Goal: Task Accomplishment & Management: Manage account settings

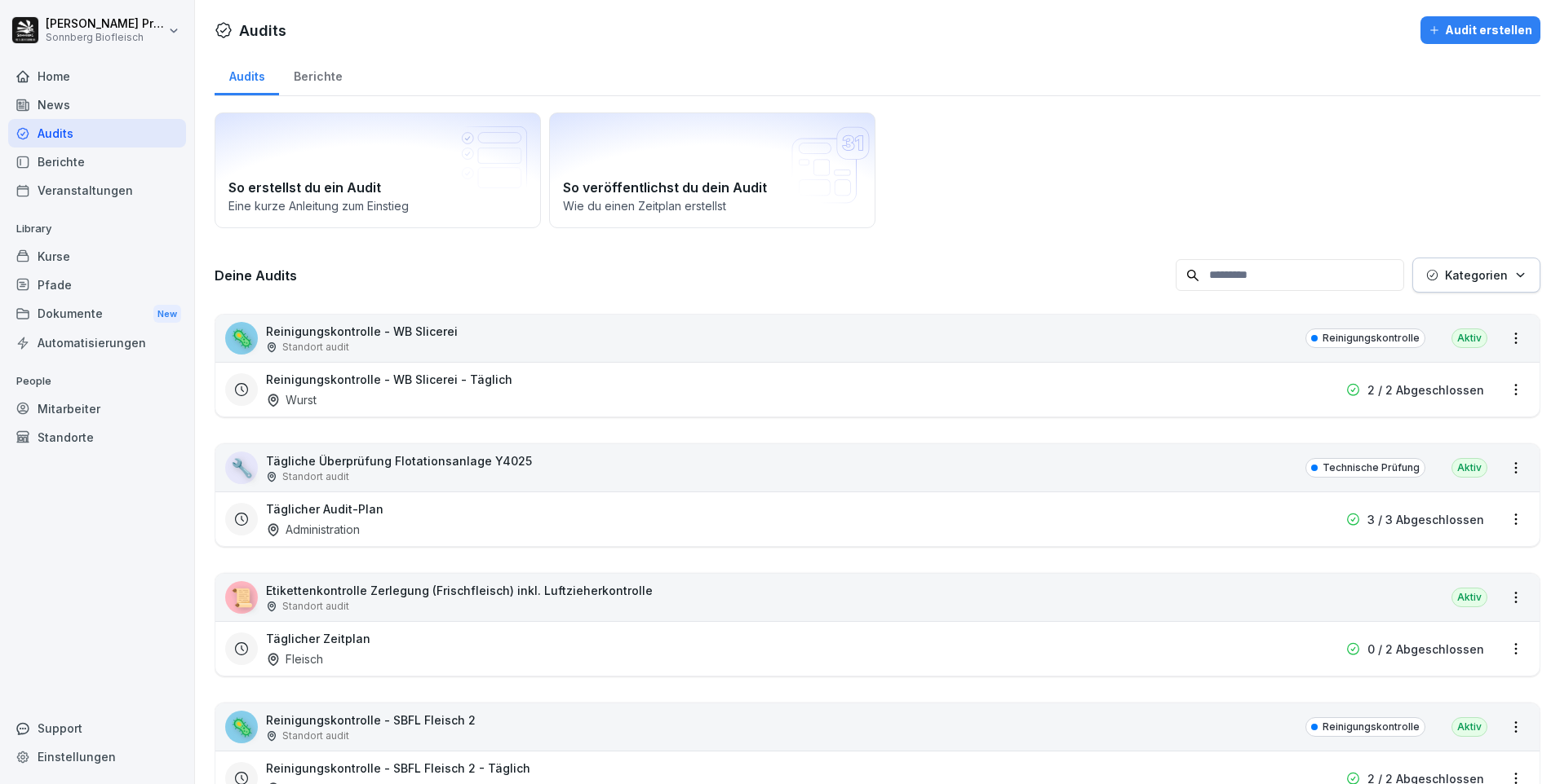
click at [1263, 276] on input at bounding box center [1289, 275] width 229 height 32
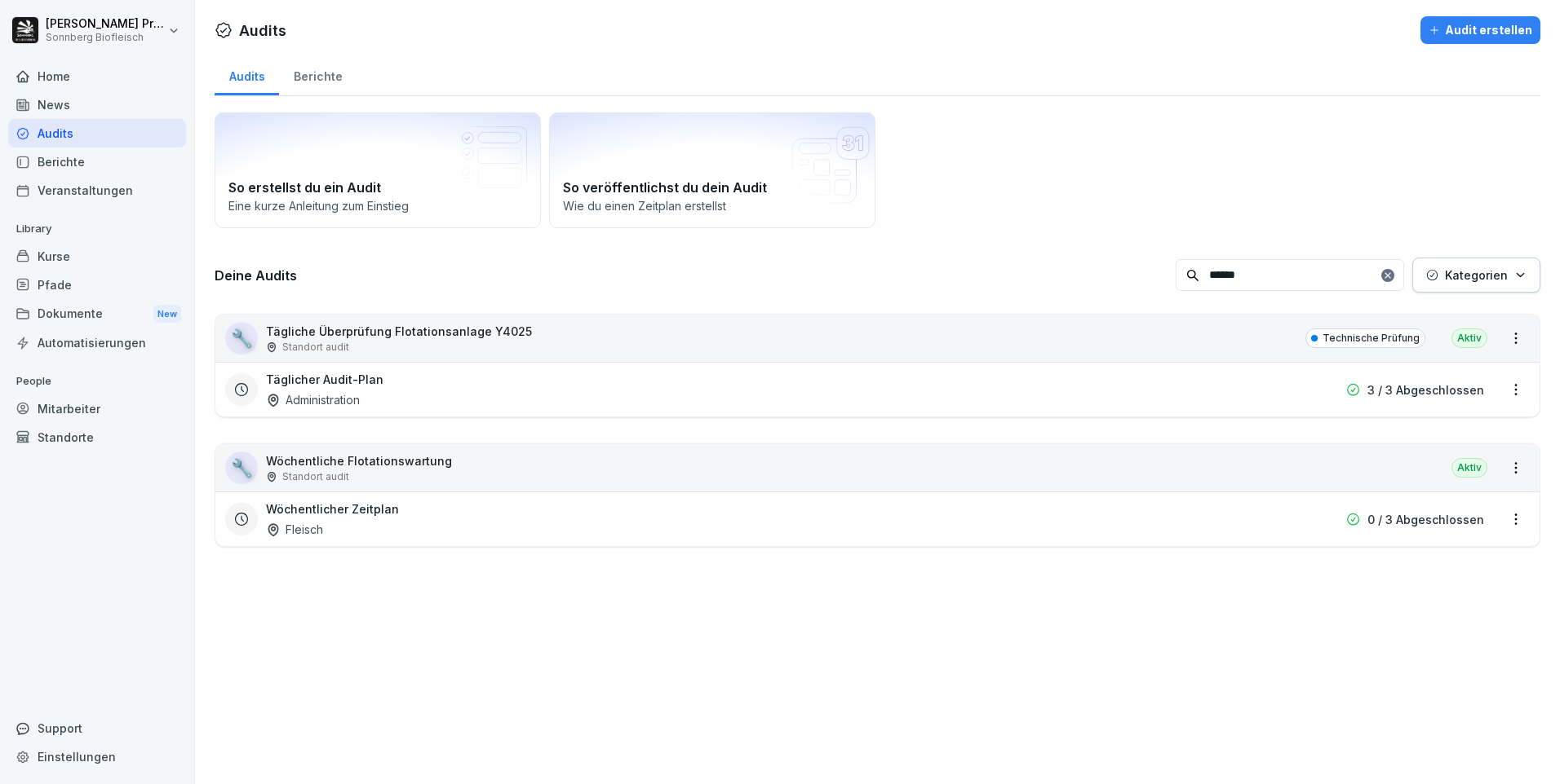
type input "******"
click at [1498, 517] on html "[PERSON_NAME] Sonnberg Biofleisch Home News Audits Berichte Veranstaltungen Lib…" at bounding box center [780, 392] width 1560 height 784
click at [0, 0] on link "Zeitplan bearbeiten" at bounding box center [0, 0] width 0 height 0
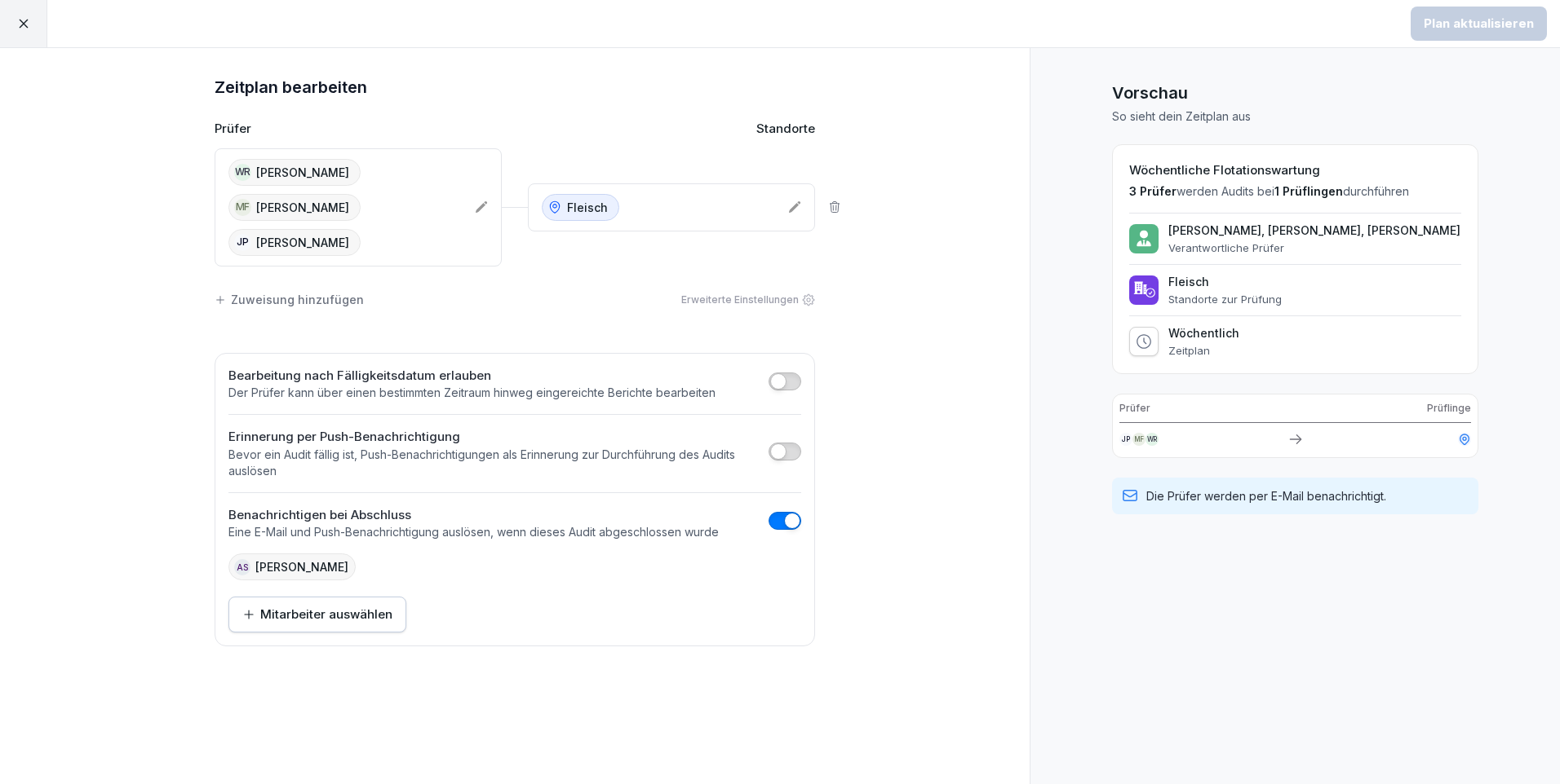
click at [297, 573] on div "AS [PERSON_NAME]" at bounding box center [292, 567] width 127 height 27
click at [305, 607] on div "Mitarbeiter auswählen" at bounding box center [317, 615] width 150 height 18
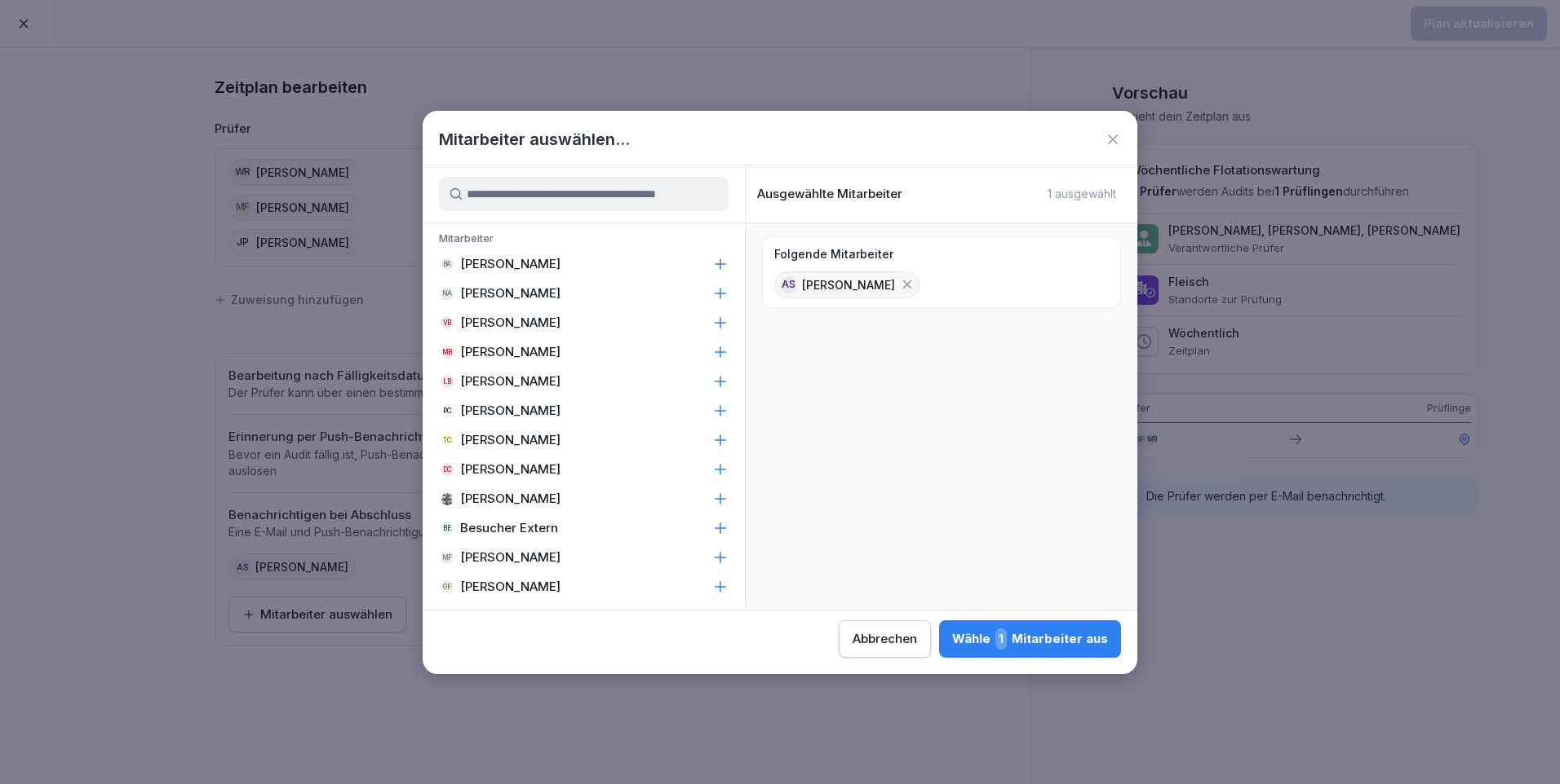
click at [521, 219] on div at bounding box center [584, 194] width 322 height 57
click at [529, 187] on input at bounding box center [583, 194] width 289 height 34
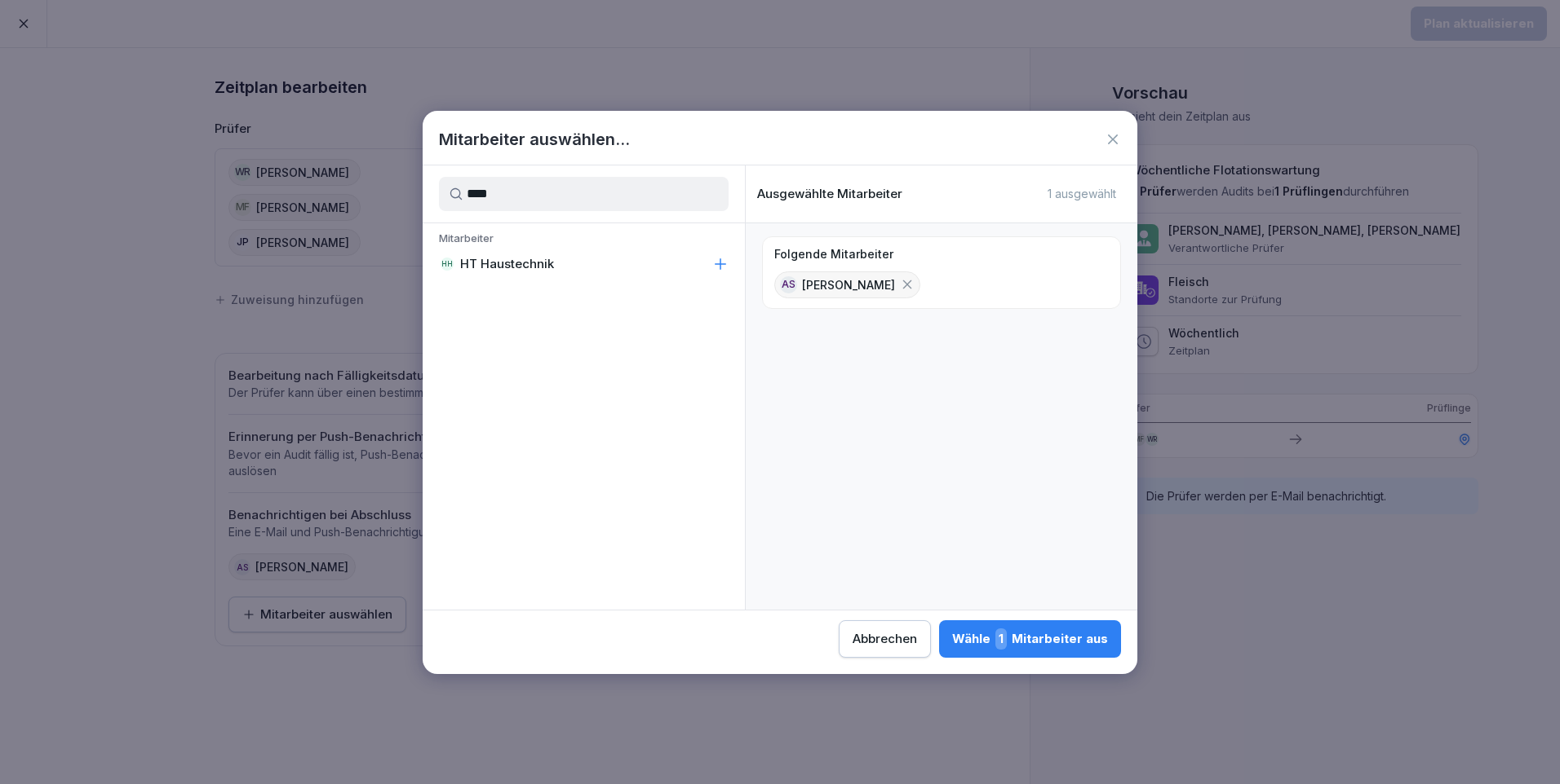
type input "****"
click at [617, 268] on div "HH HT Haustechnik" at bounding box center [584, 263] width 322 height 29
click at [912, 283] on icon at bounding box center [907, 285] width 9 height 9
click at [1073, 635] on div "Wähle 1 Mitarbeiter aus" at bounding box center [1029, 639] width 156 height 21
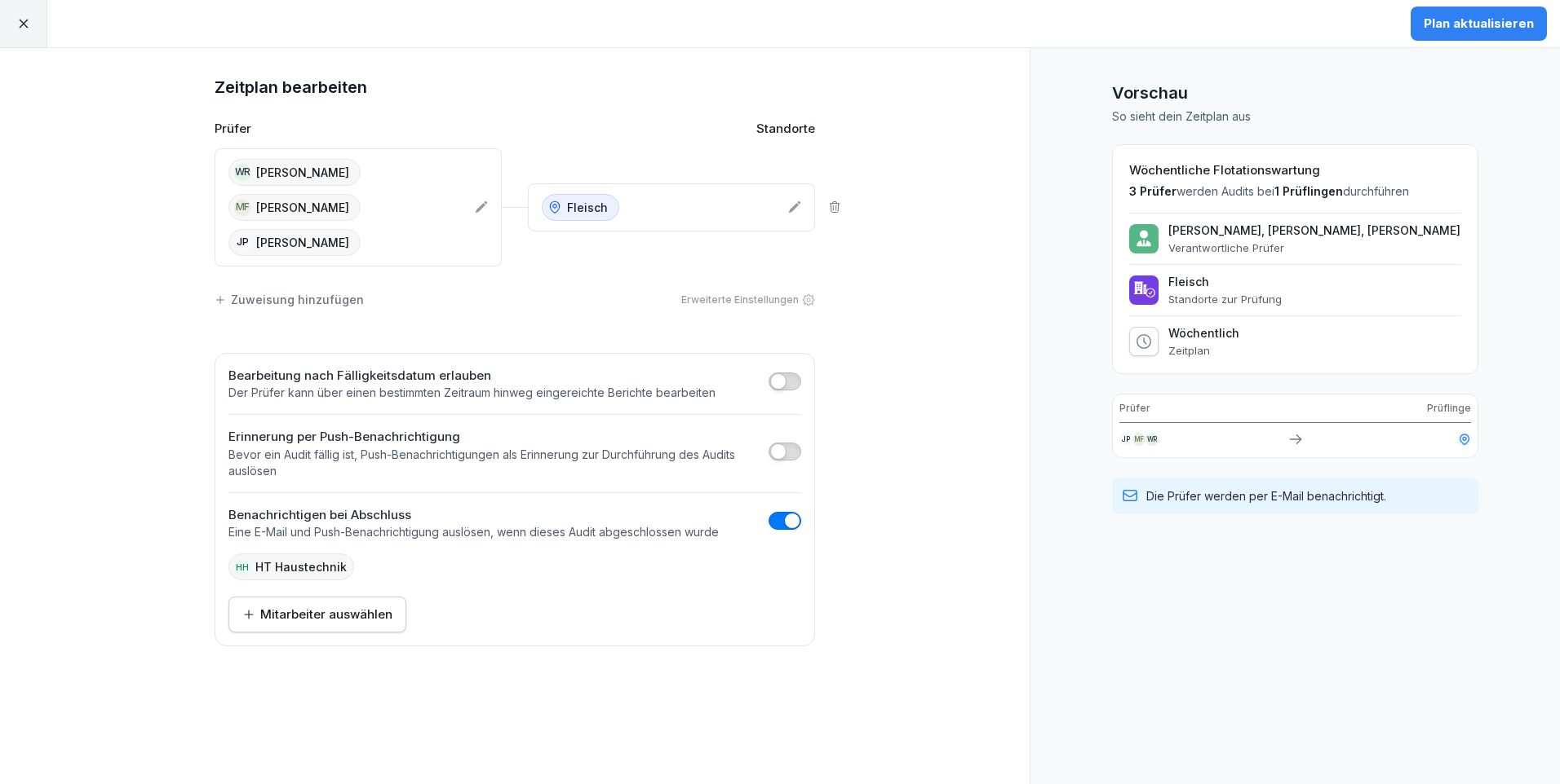
click at [1468, 38] on button "Plan aktualisieren" at bounding box center [1478, 23] width 136 height 34
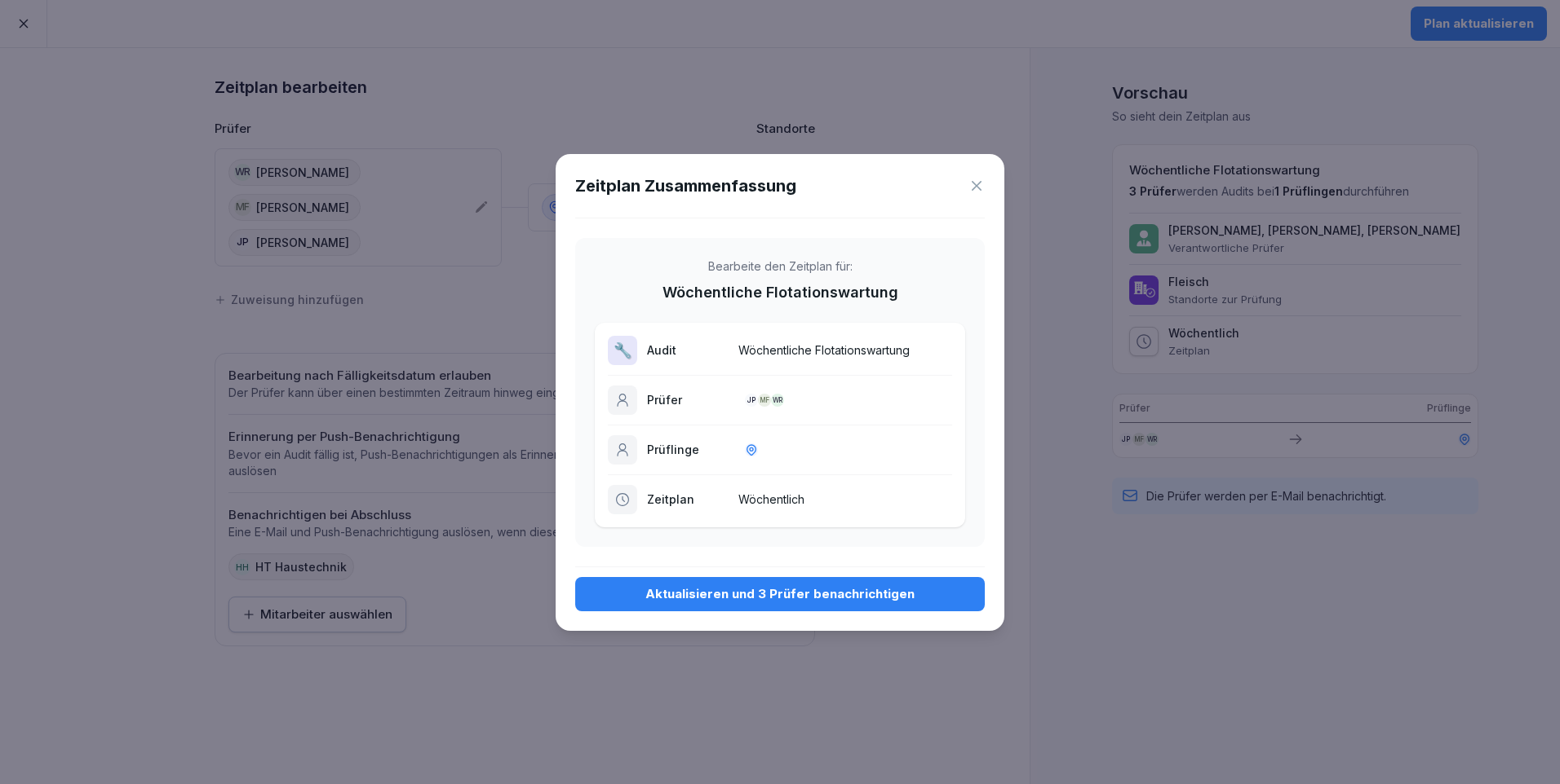
click at [794, 597] on div "Aktualisieren und 3 Prüfer benachrichtigen" at bounding box center [780, 594] width 384 height 18
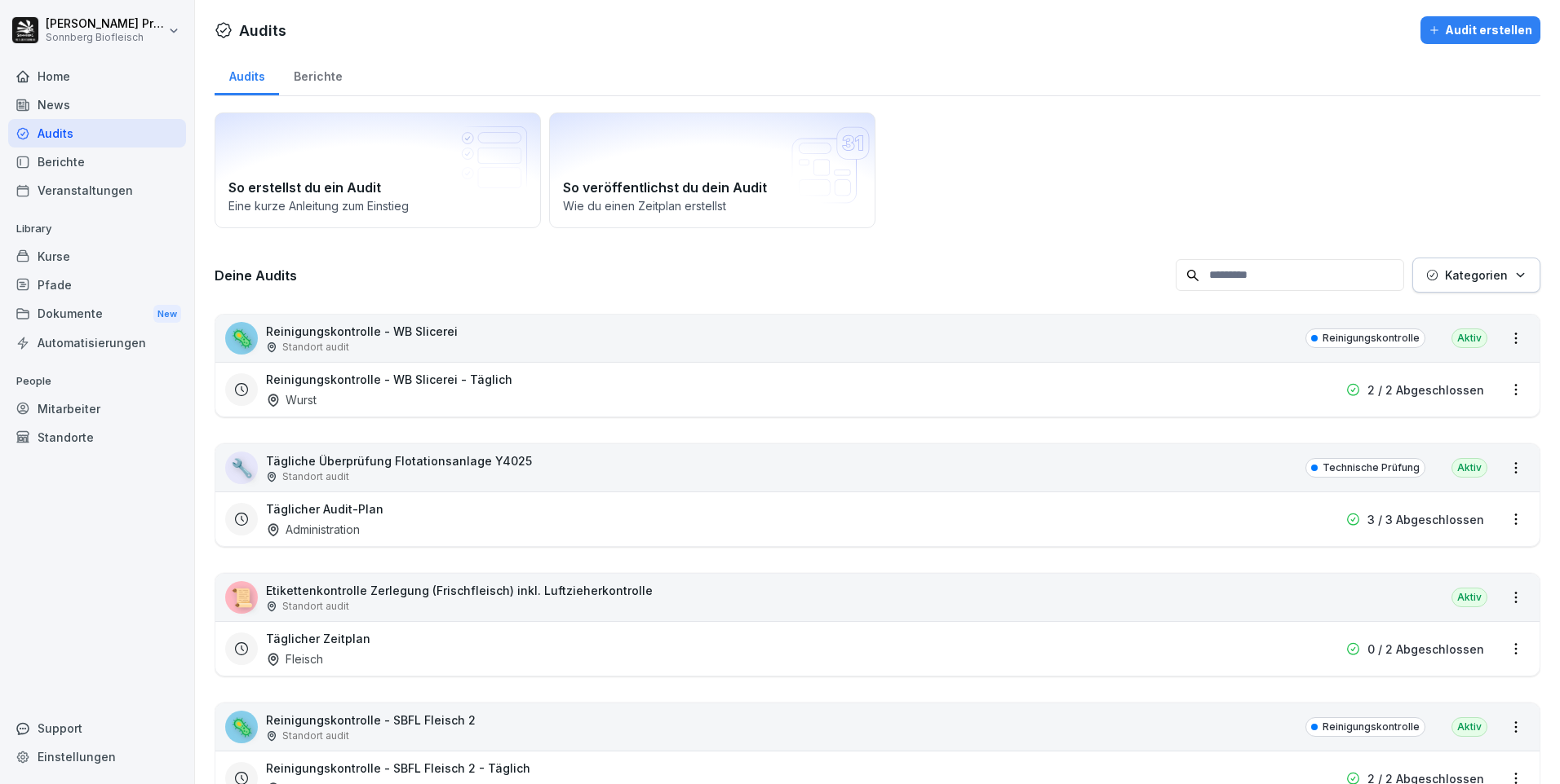
click at [1272, 272] on input at bounding box center [1289, 275] width 229 height 32
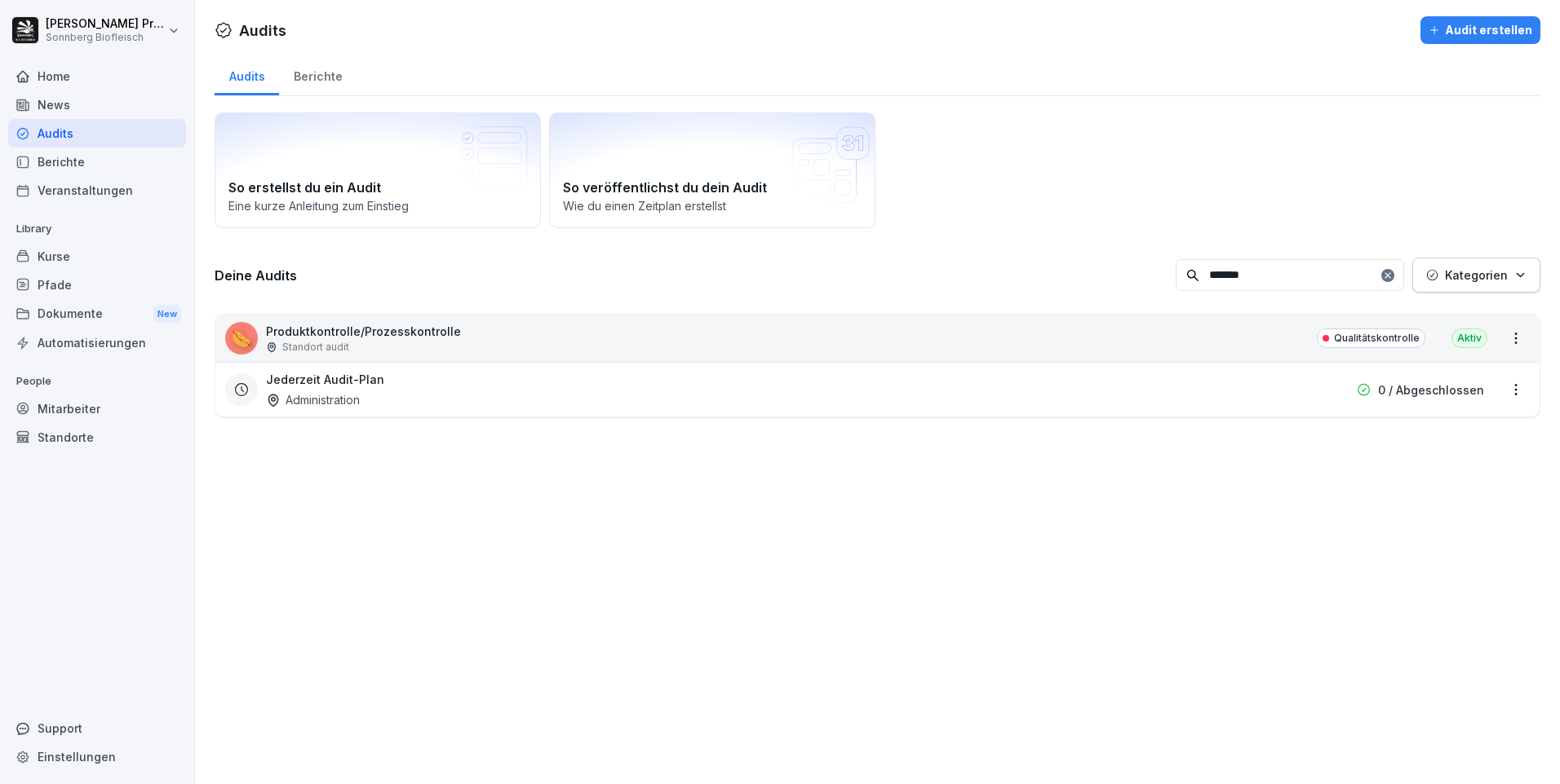
type input "*******"
click at [590, 333] on div "🌭 Produktkontrolle/Prozesskontrolle Standort audit Qualitätskontrolle Aktiv" at bounding box center [877, 338] width 1324 height 47
click at [590, 334] on div "🌭 Produktkontrolle/Prozesskontrolle Standort audit Qualitätskontrolle Aktiv" at bounding box center [877, 338] width 1324 height 47
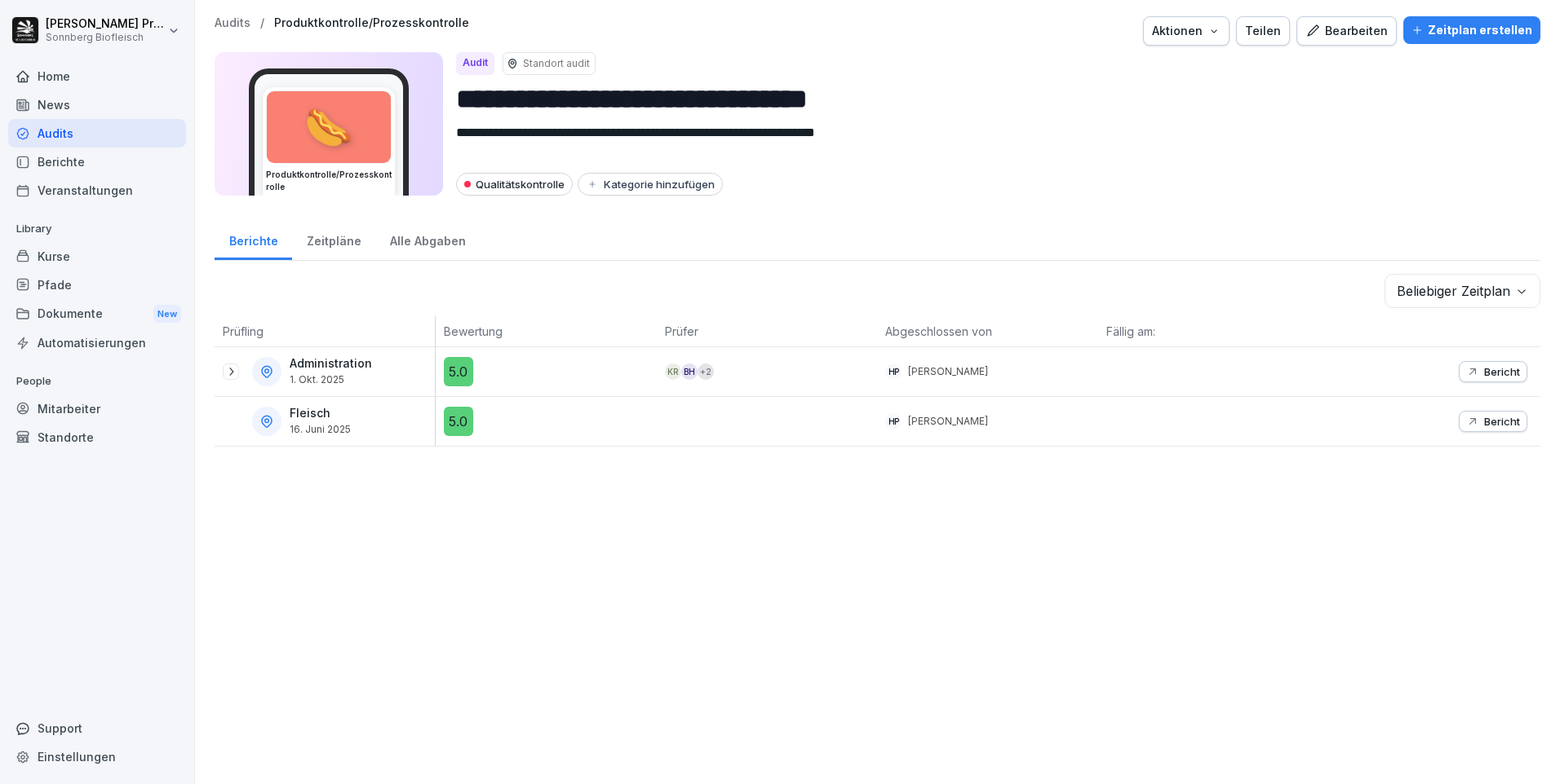
click at [229, 365] on icon at bounding box center [231, 371] width 13 height 13
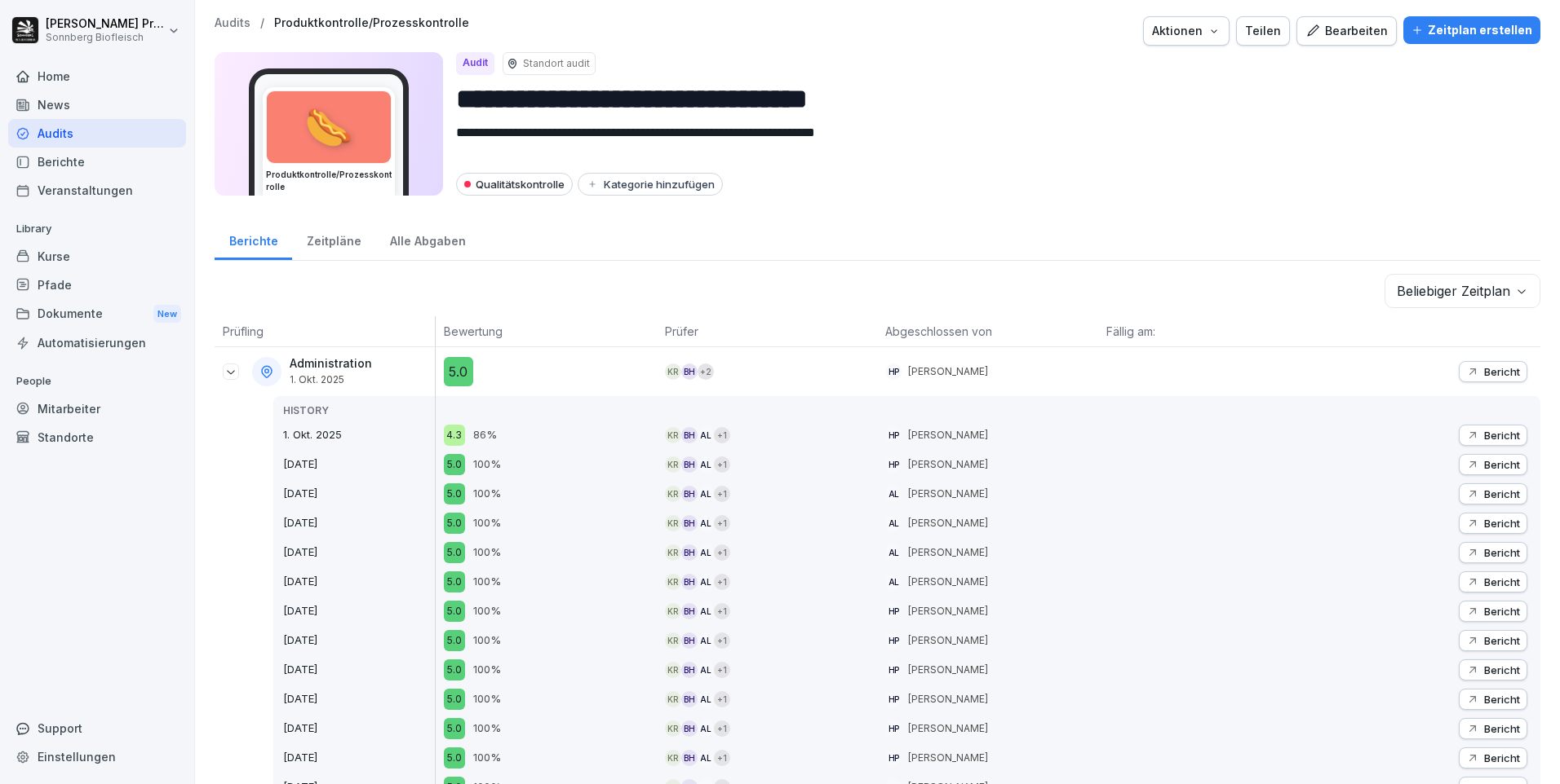
click at [1512, 371] on button "Bericht" at bounding box center [1492, 372] width 69 height 21
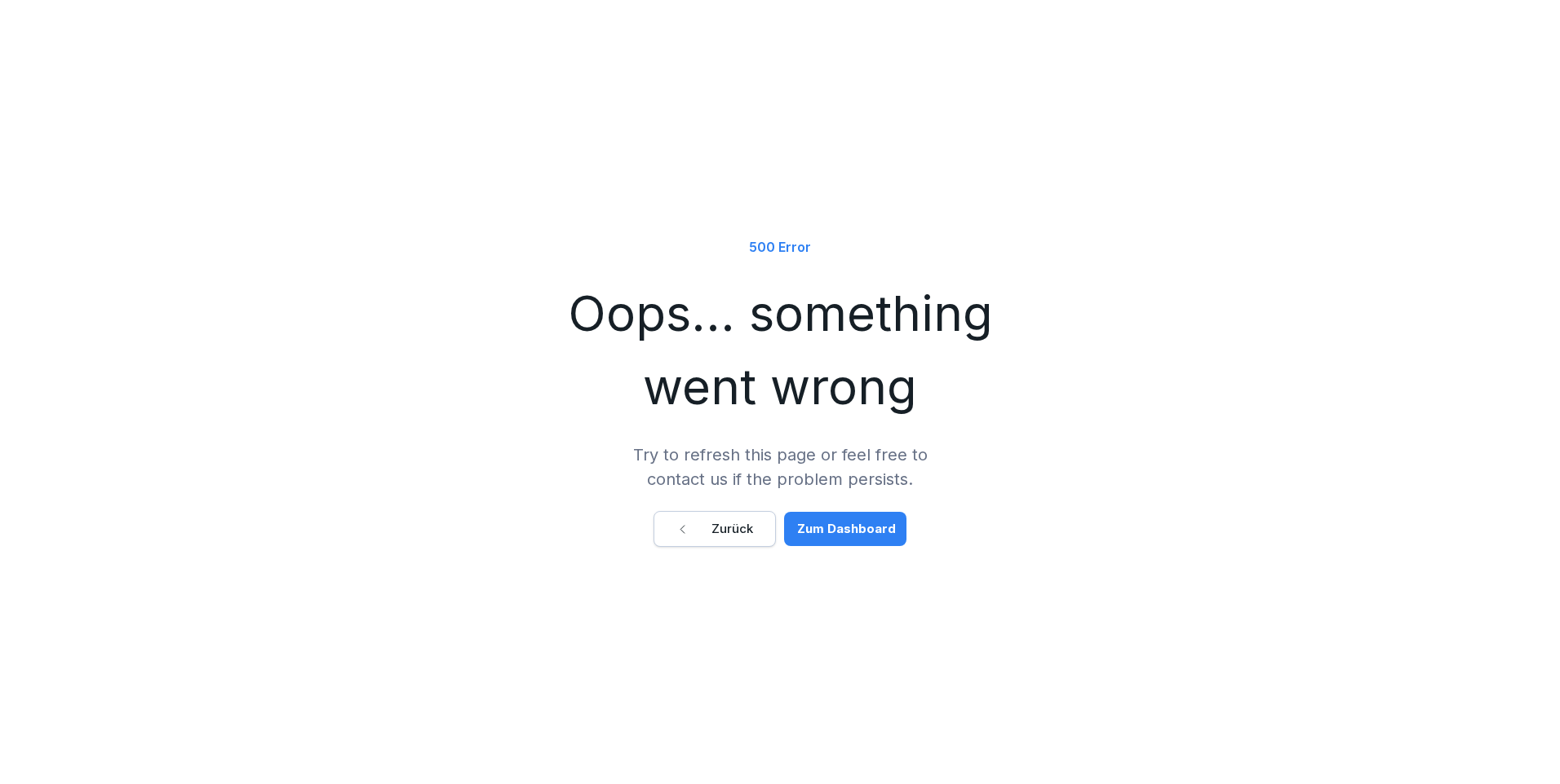
click at [869, 526] on div "Zum Dashboard" at bounding box center [846, 529] width 99 height 18
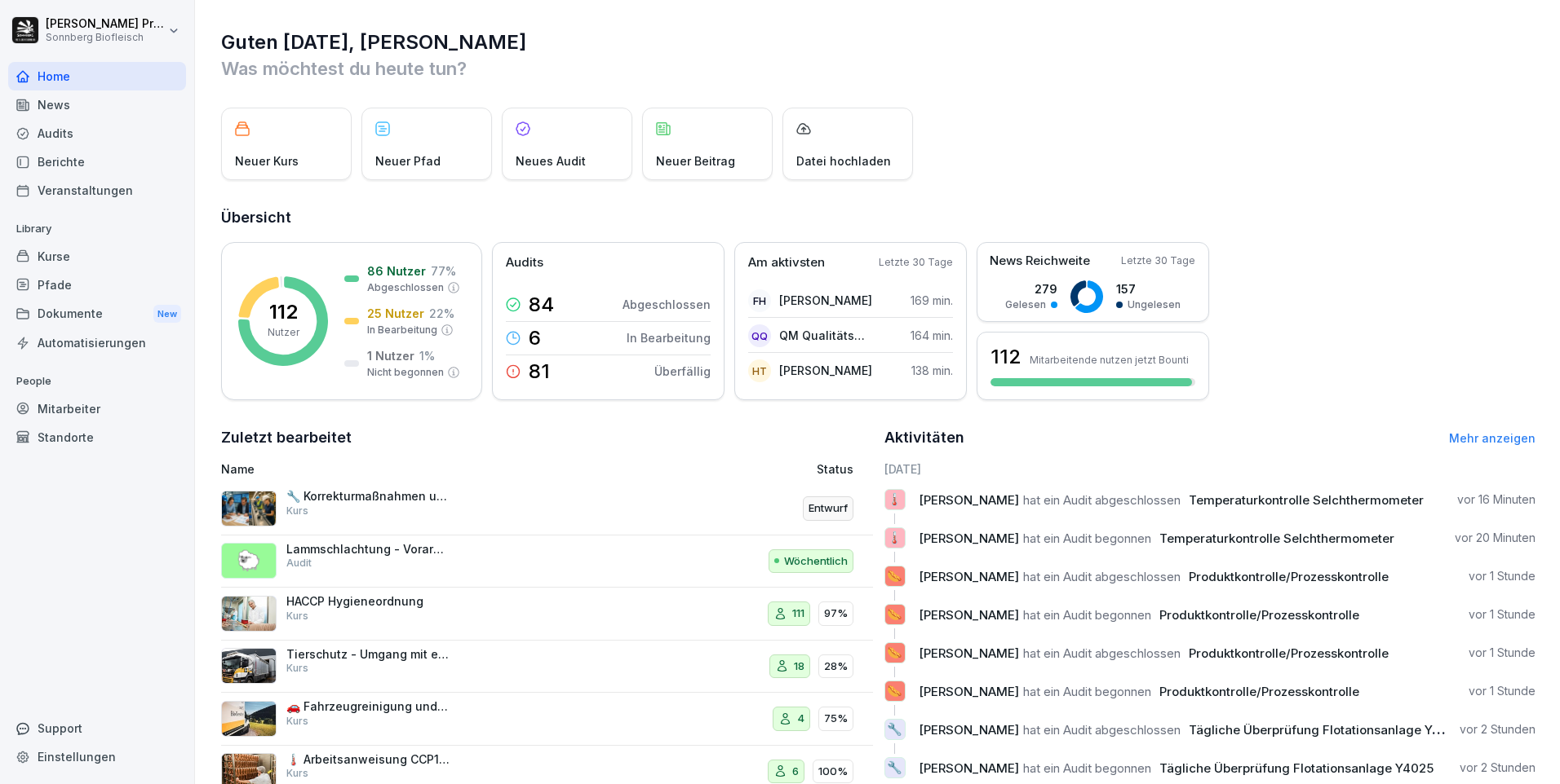
scroll to position [55, 0]
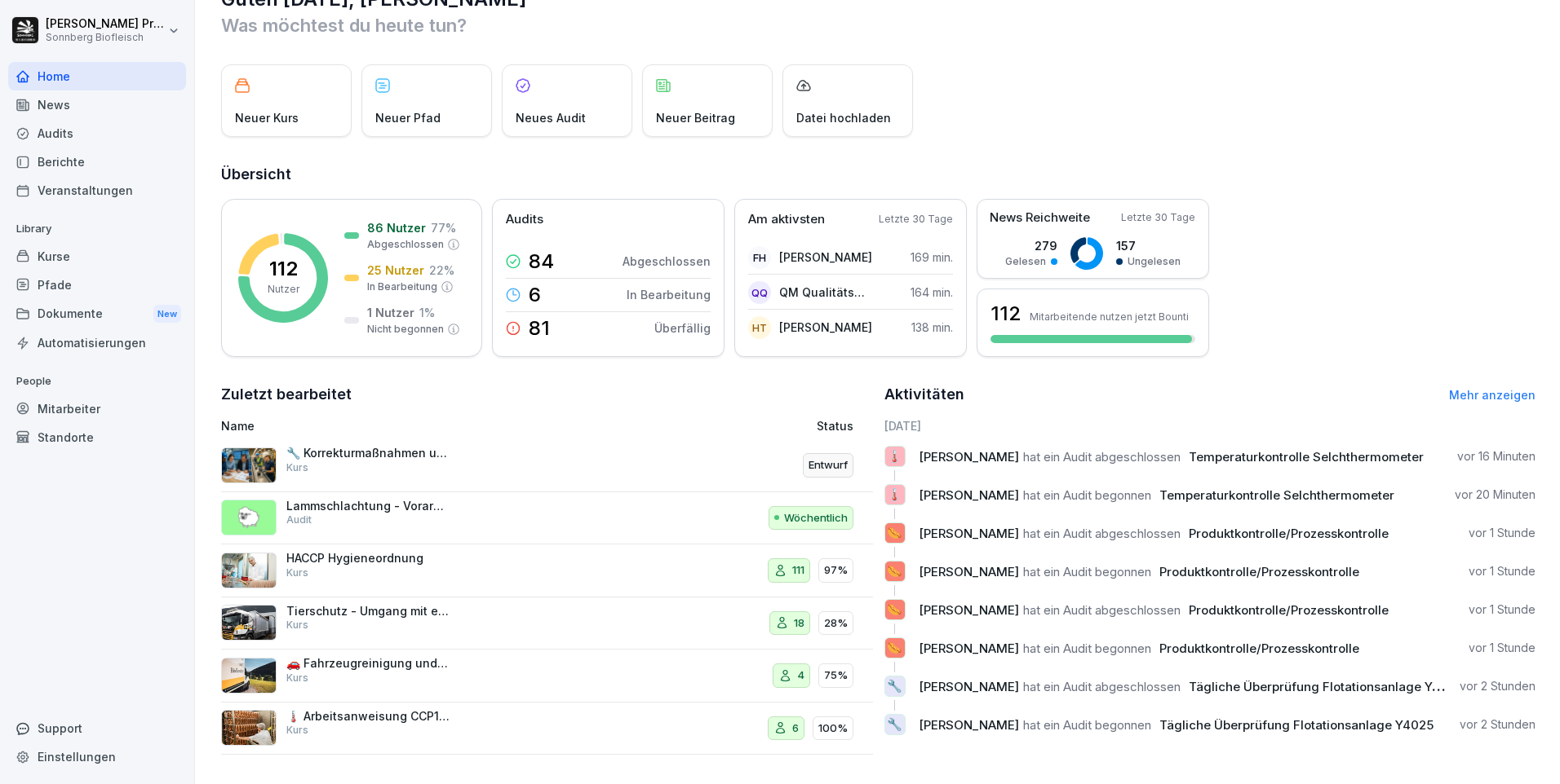
click at [87, 134] on div "Audits" at bounding box center [97, 133] width 178 height 28
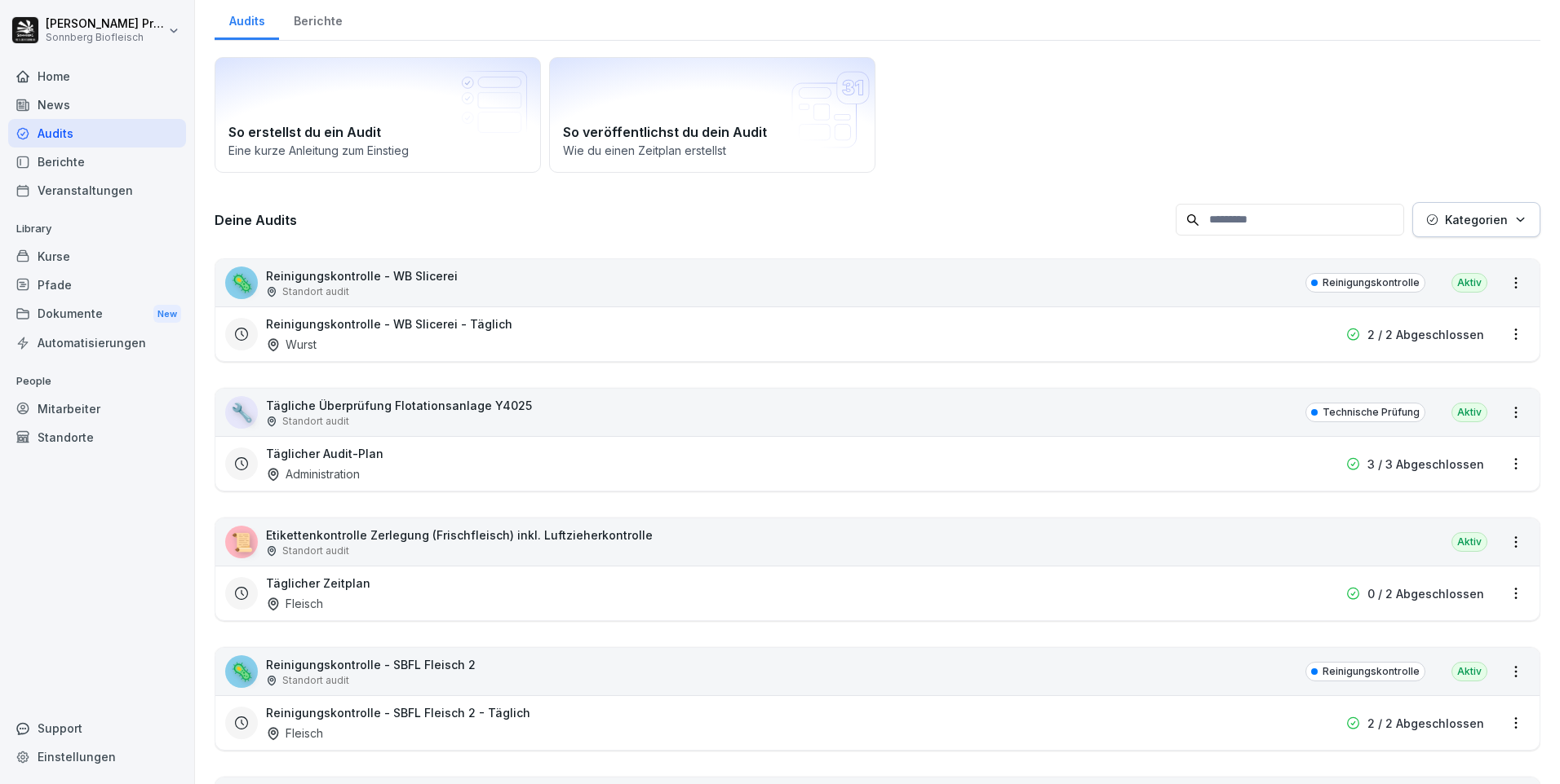
scroll to position [16, 0]
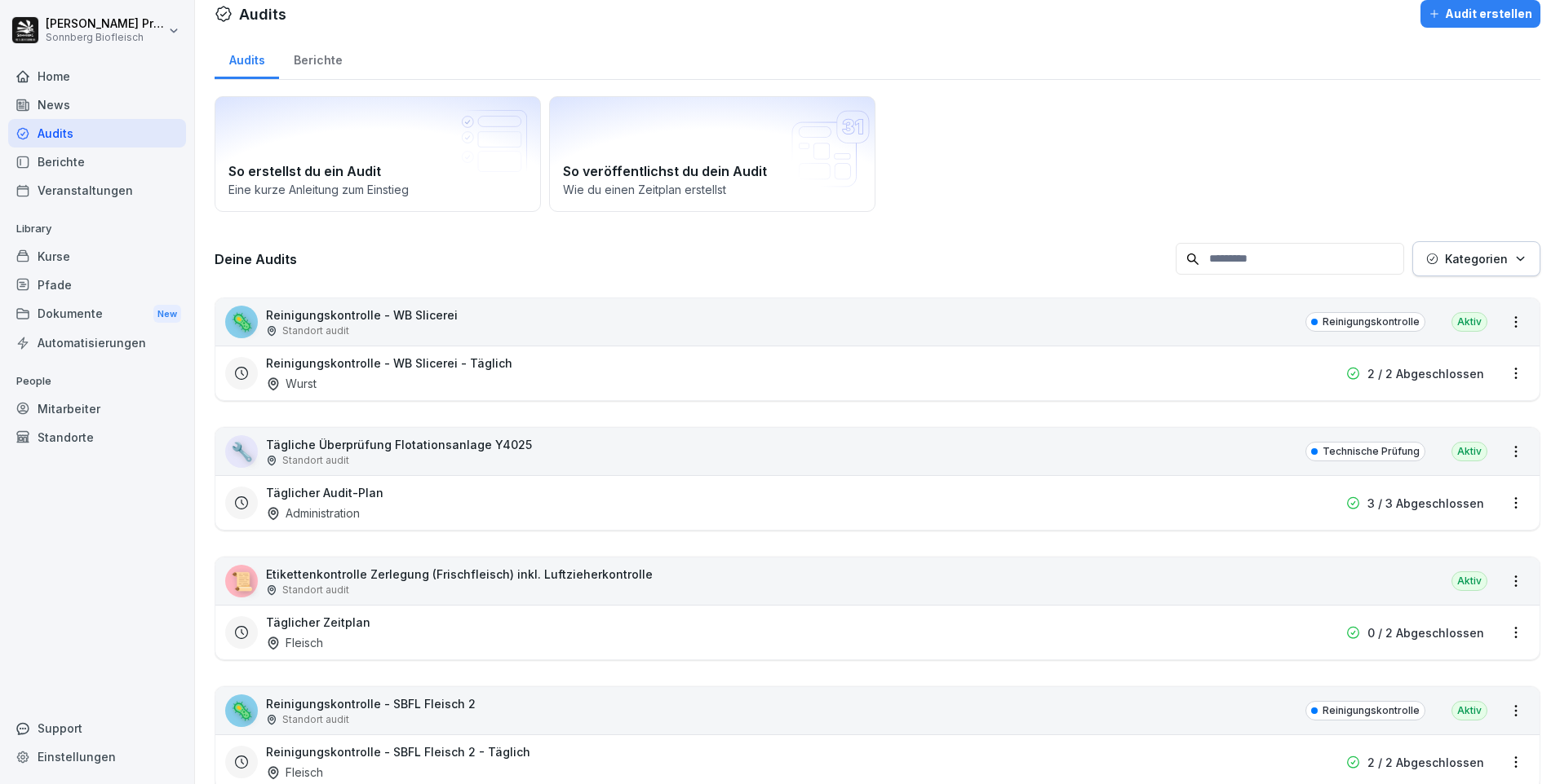
click at [1239, 263] on input at bounding box center [1289, 259] width 229 height 32
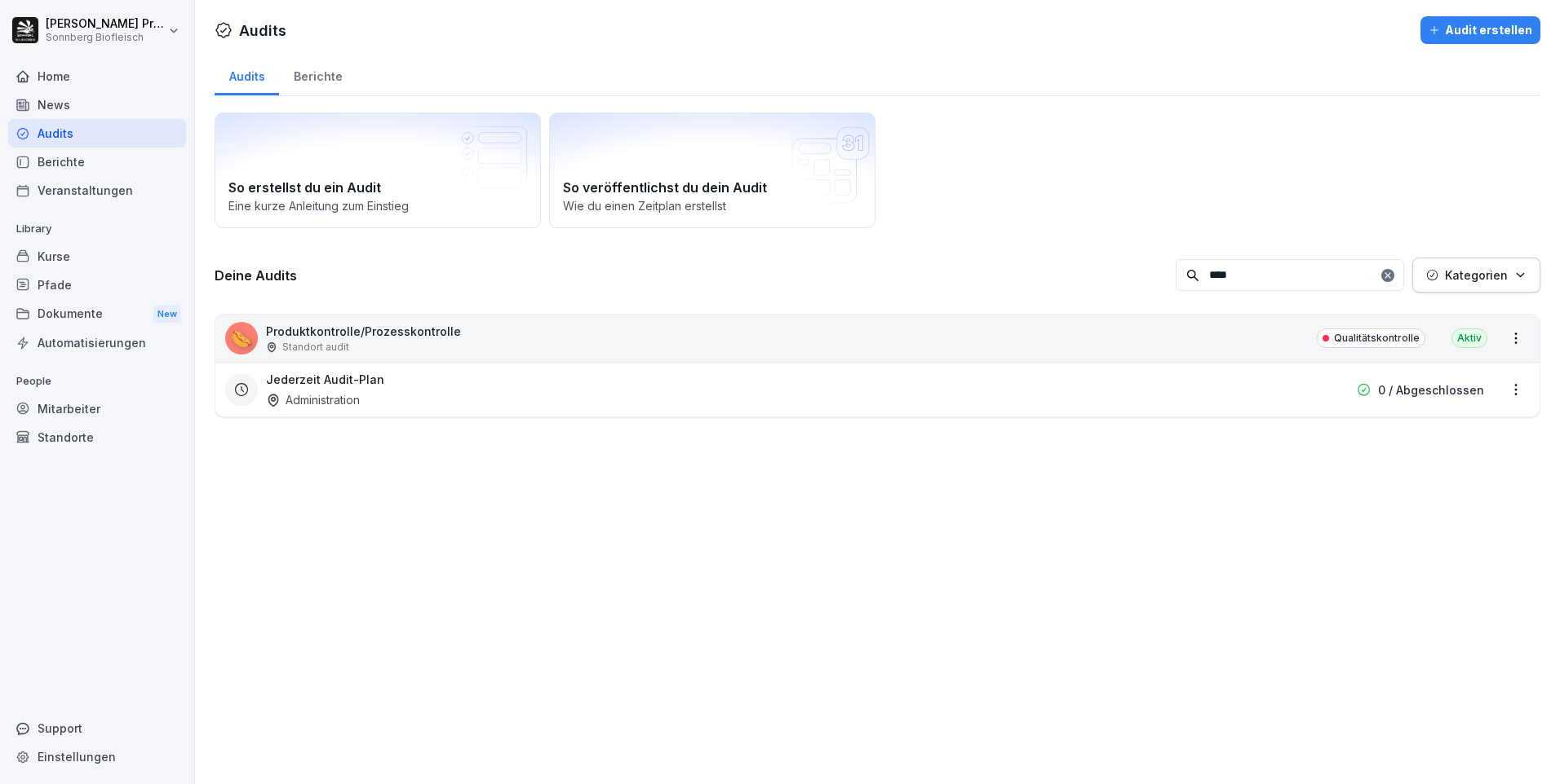
scroll to position [0, 0]
type input "*******"
click at [528, 342] on div "🌭 Produktkontrolle/Prozesskontrolle Standort audit Qualitätskontrolle Aktiv" at bounding box center [877, 338] width 1324 height 47
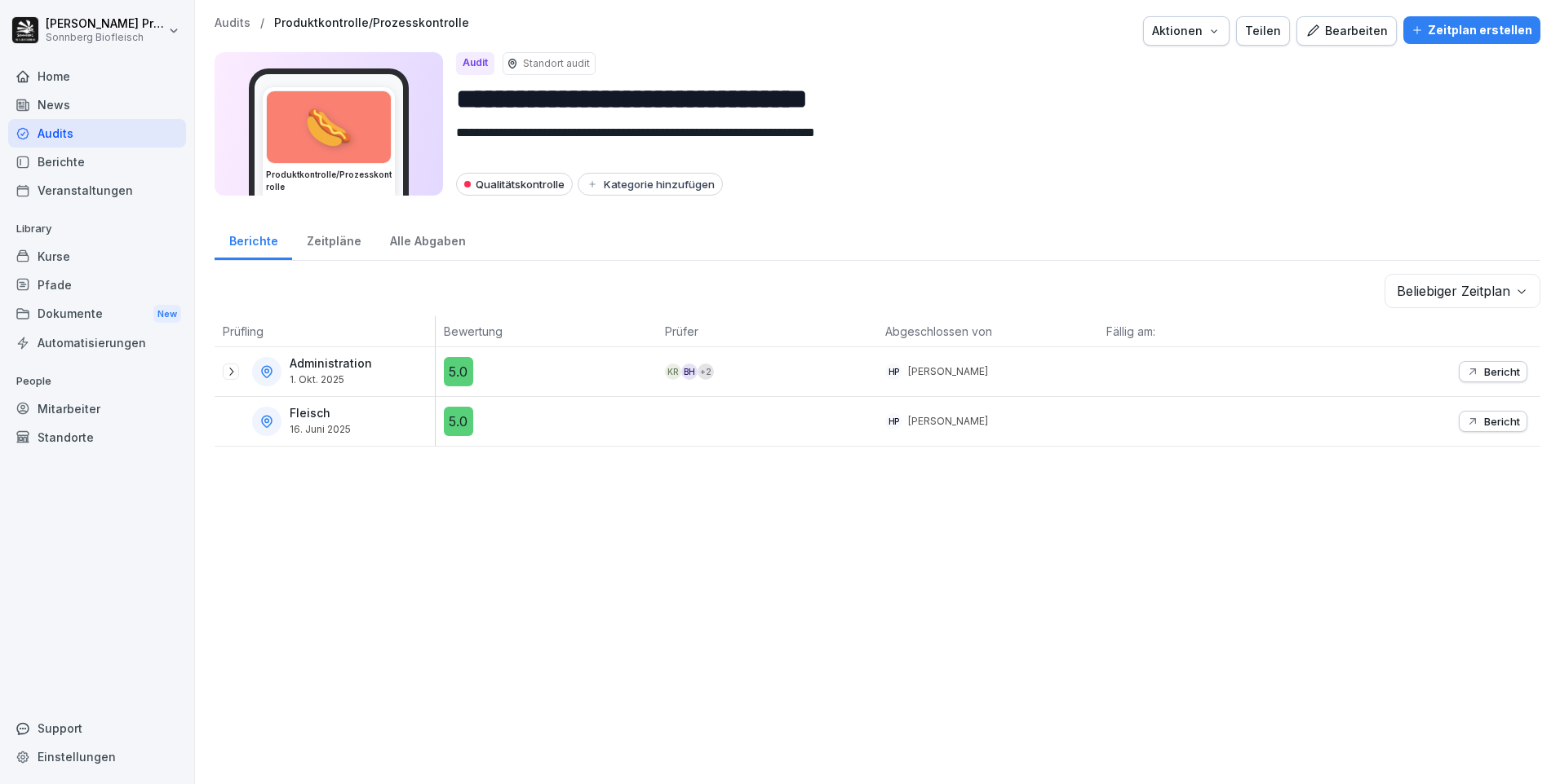
click at [1490, 372] on p "Bericht" at bounding box center [1501, 371] width 36 height 13
click at [224, 368] on icon at bounding box center [231, 371] width 13 height 13
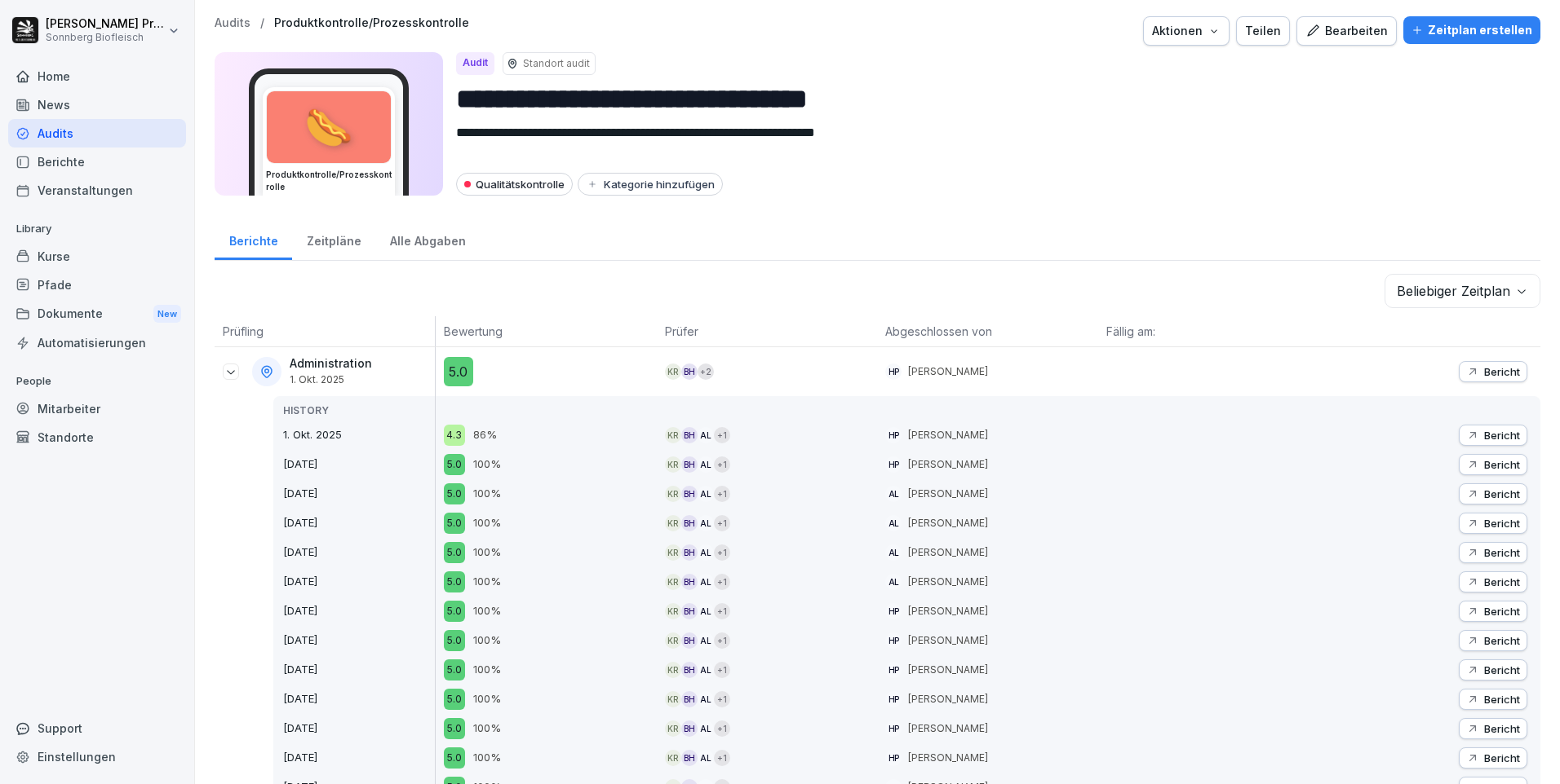
click at [1494, 432] on p "Bericht" at bounding box center [1501, 435] width 36 height 13
